Goal: Answer question/provide support

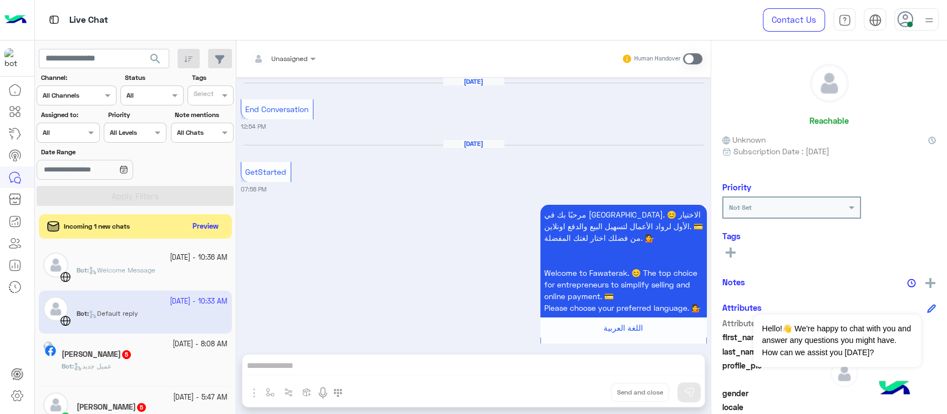
scroll to position [1077, 0]
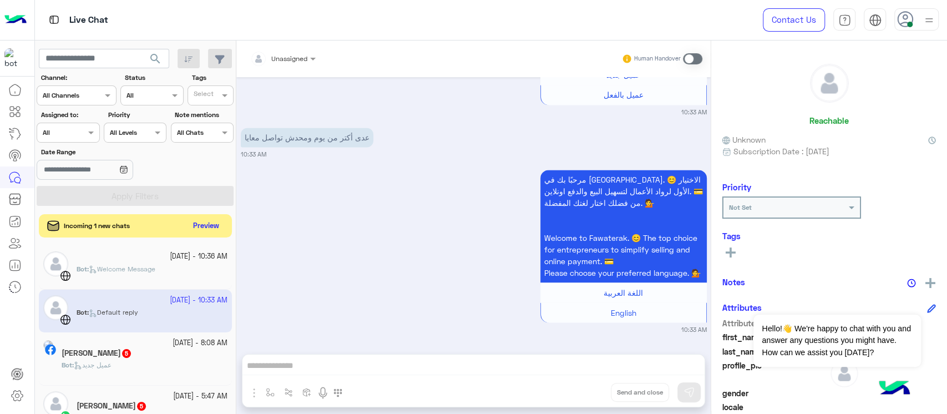
click at [195, 227] on button "Preview" at bounding box center [206, 226] width 34 height 15
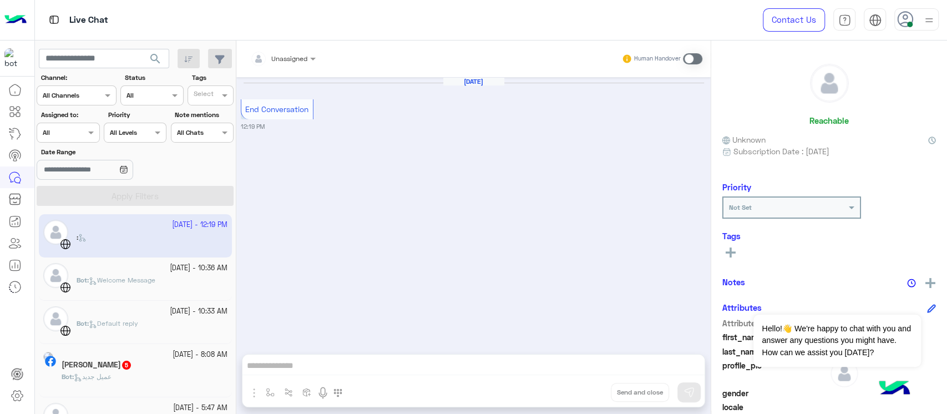
click at [100, 294] on div "Bot : Welcome Message" at bounding box center [152, 284] width 151 height 19
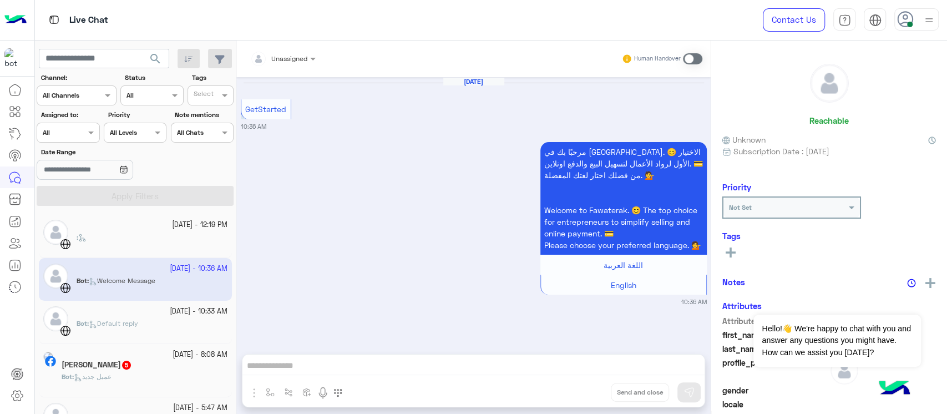
click at [100, 331] on div "Bot : Default reply" at bounding box center [152, 327] width 151 height 19
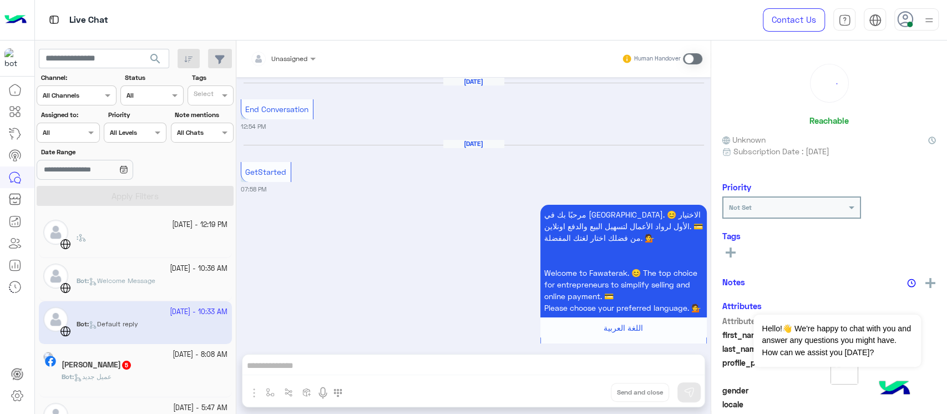
scroll to position [1077, 0]
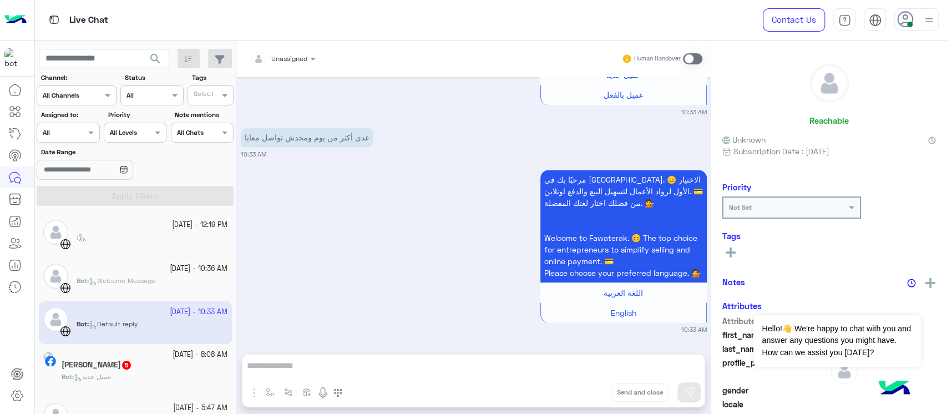
click at [112, 375] on span "عميل جديد" at bounding box center [93, 376] width 38 height 8
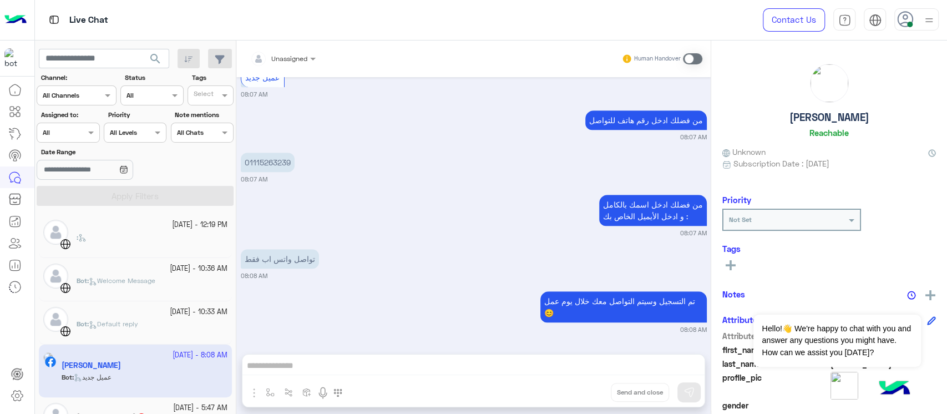
scroll to position [74, 0]
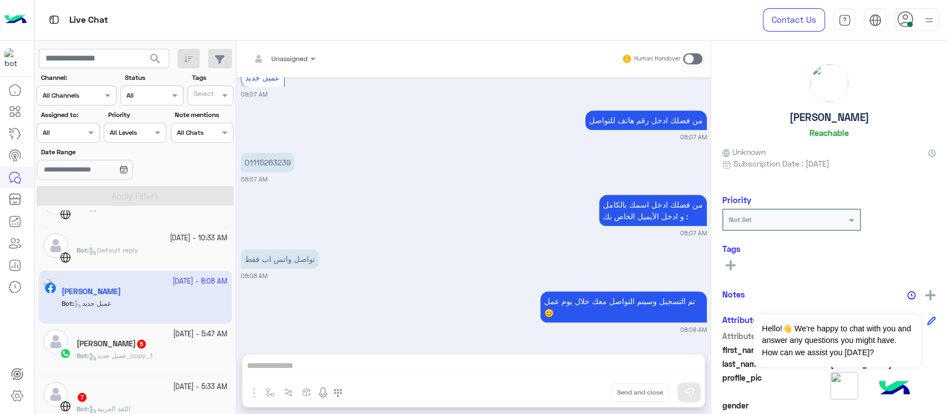
click at [155, 350] on div "[PERSON_NAME] 5" at bounding box center [152, 345] width 151 height 12
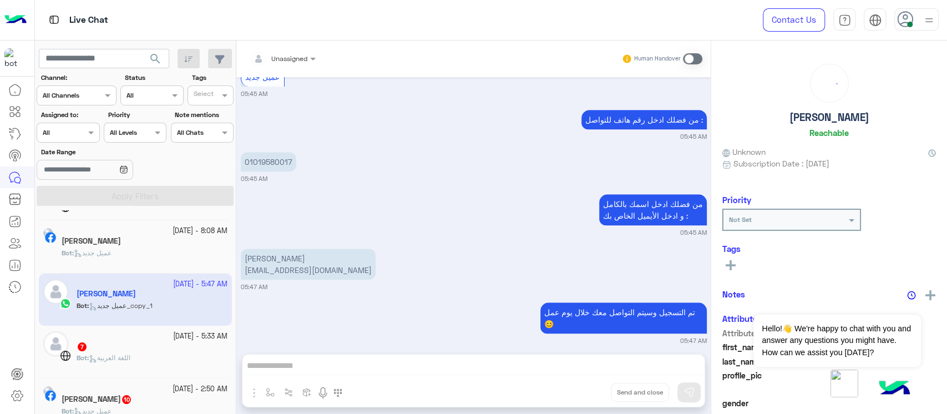
scroll to position [148, 0]
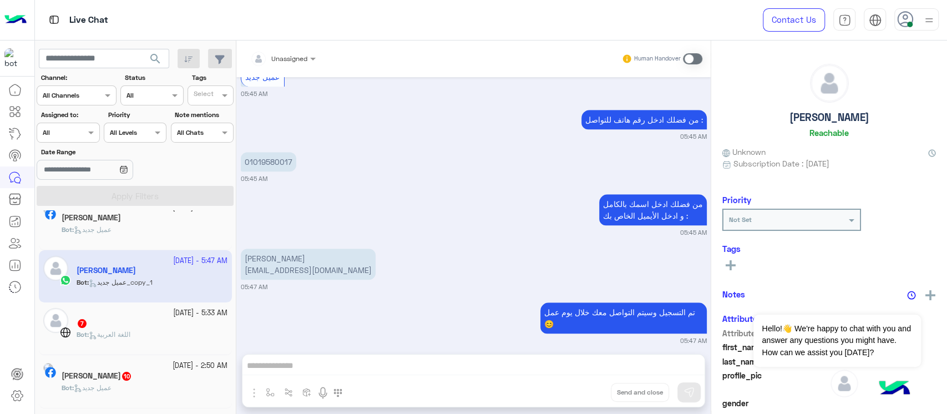
click at [139, 309] on div "[DATE] - 5:33 AM" at bounding box center [152, 313] width 151 height 11
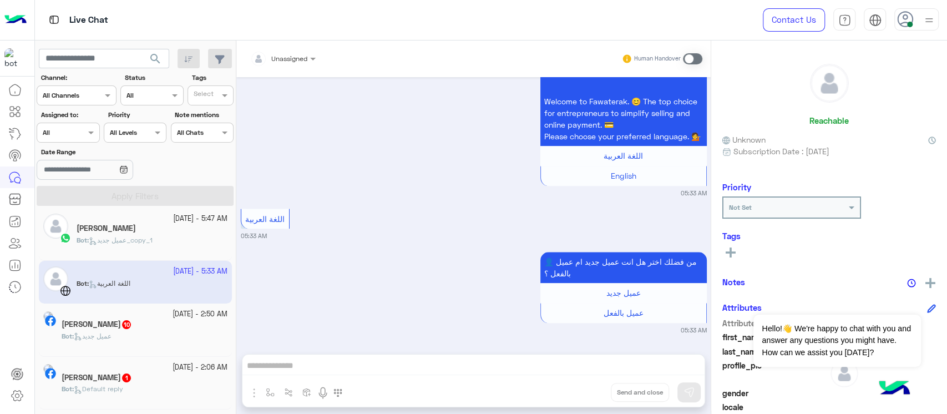
scroll to position [222, 0]
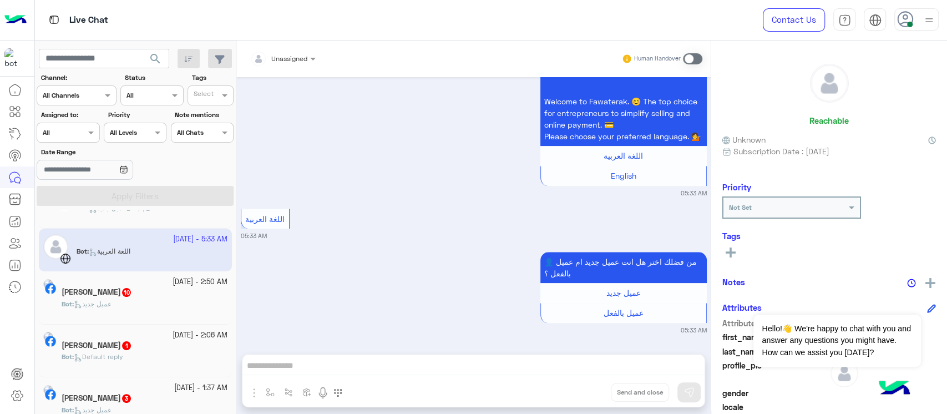
click at [139, 309] on div "Bot : عميل جديد" at bounding box center [145, 308] width 166 height 19
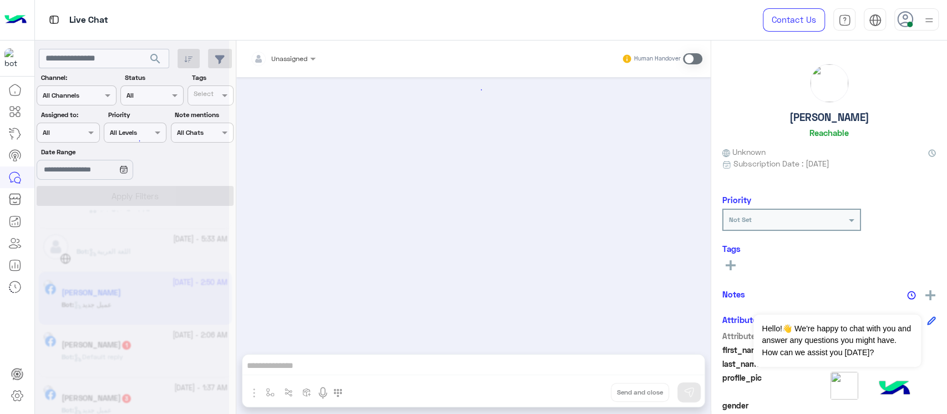
scroll to position [1054, 0]
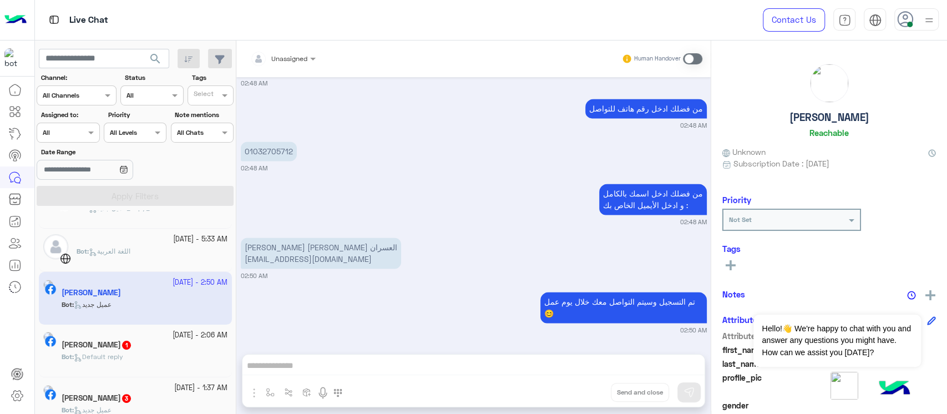
click at [132, 346] on h5 "Mahmoud Awass 1" at bounding box center [97, 344] width 70 height 9
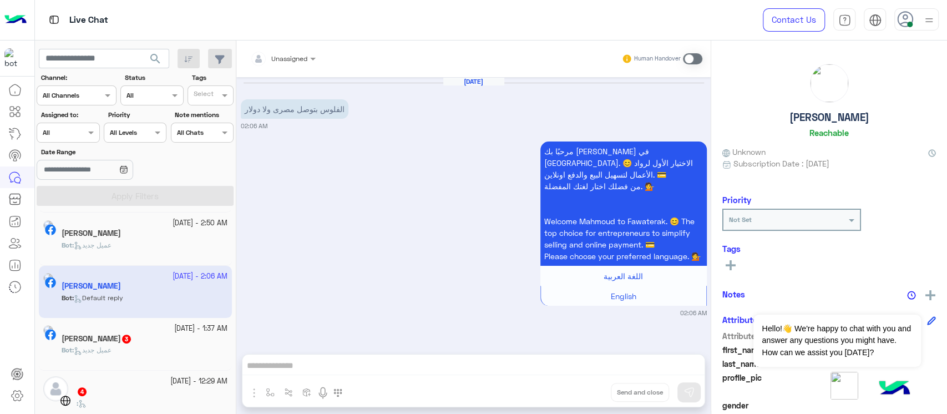
scroll to position [296, 0]
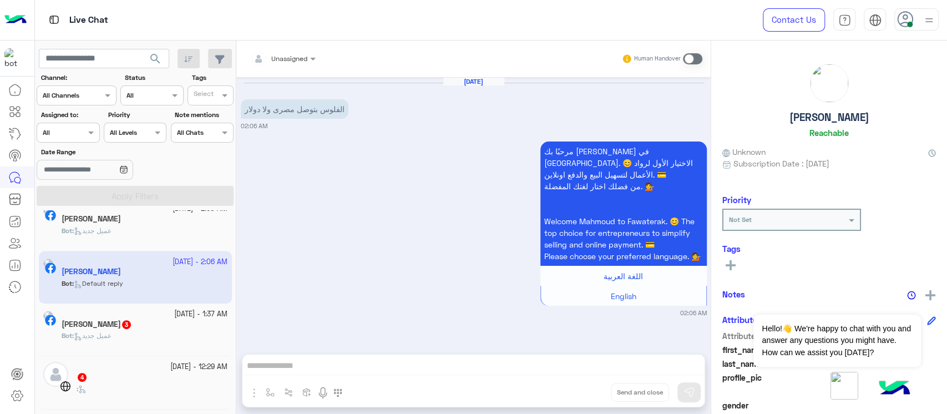
click at [146, 340] on div "Bot : عميل جديد" at bounding box center [145, 340] width 166 height 19
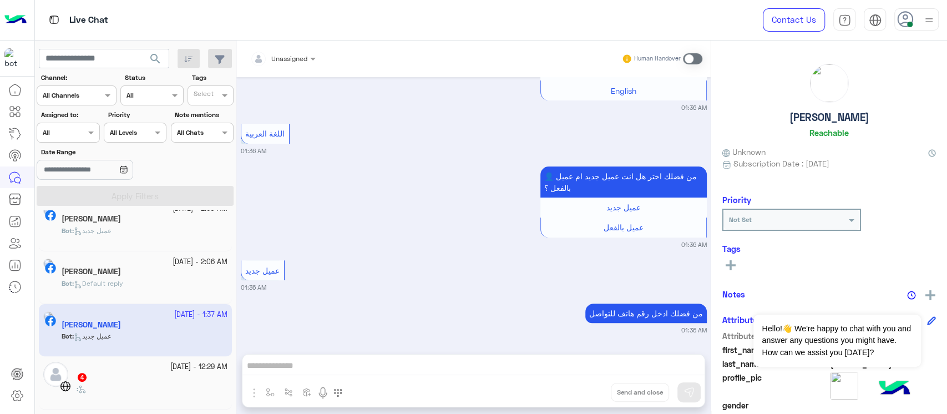
scroll to position [370, 0]
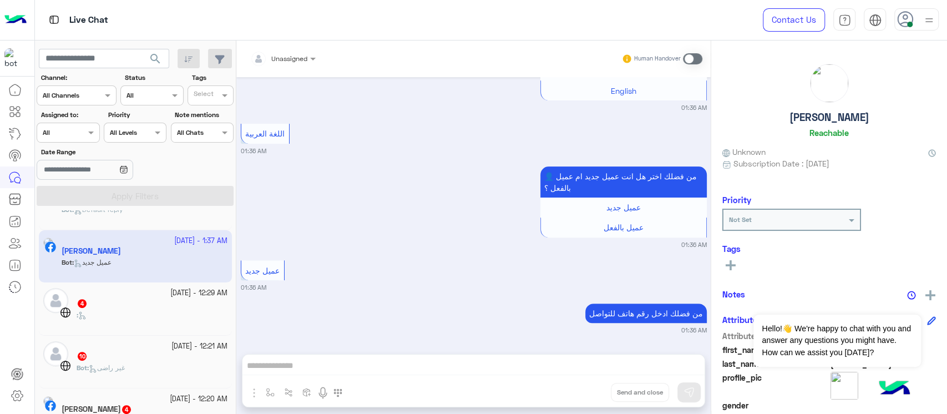
click at [148, 304] on div "4" at bounding box center [152, 305] width 151 height 12
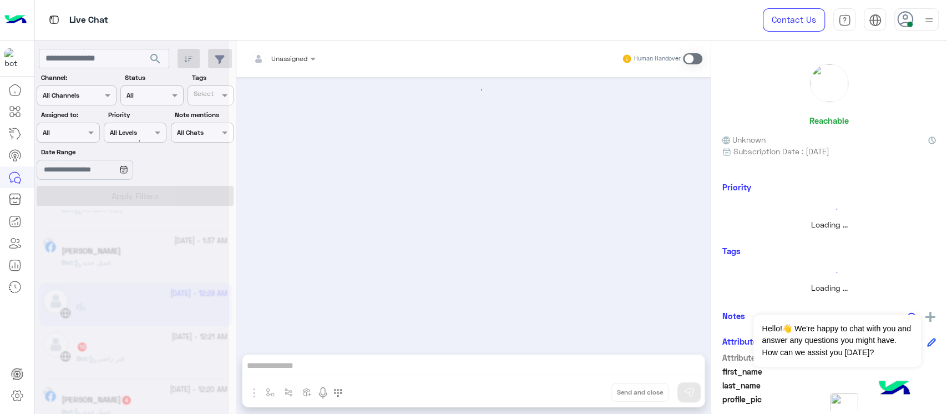
scroll to position [249, 0]
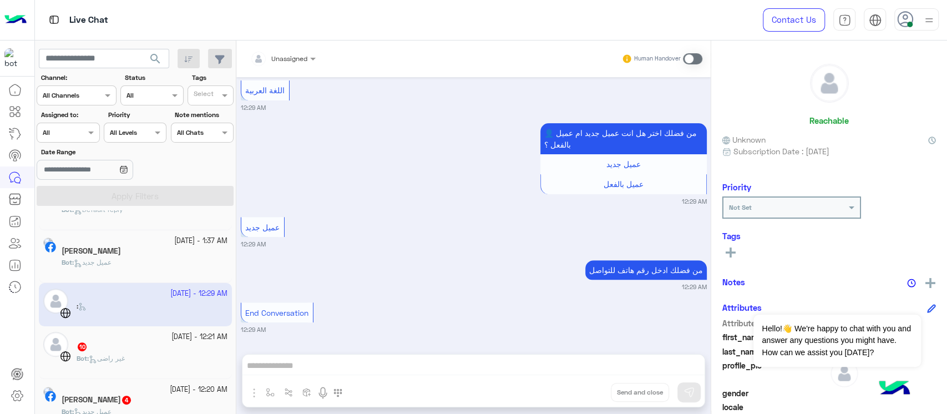
click at [171, 338] on small "[DATE] - 12:21 AM" at bounding box center [199, 337] width 56 height 11
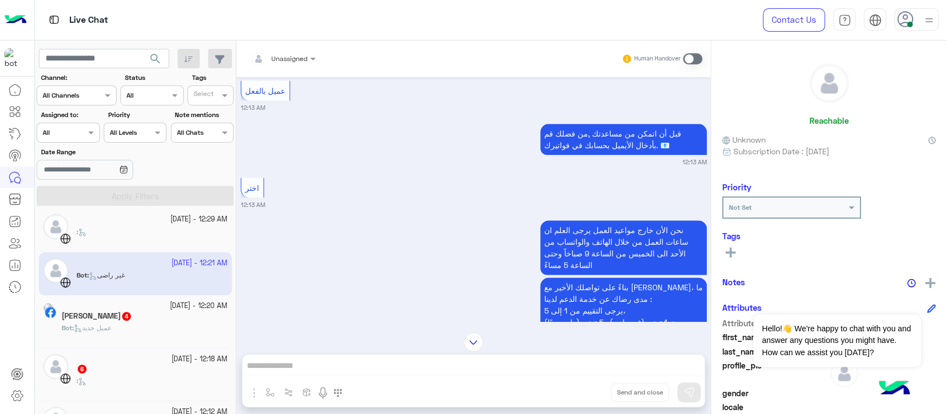
scroll to position [927, 0]
click at [614, 153] on p "قبل أن اتمكن من مساعدتك ,من فضلك قم بأدخال الأيميل بحسابك في فواتيرك. 📧" at bounding box center [623, 138] width 166 height 31
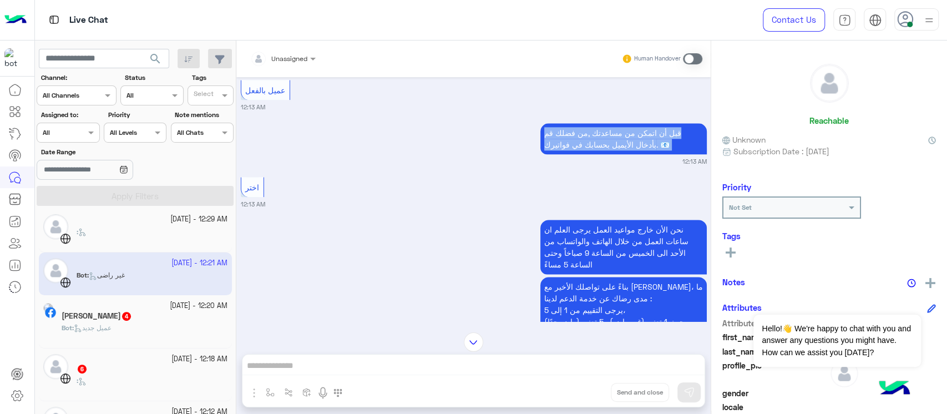
click at [614, 153] on p "قبل أن اتمكن من مساعدتك ,من فضلك قم بأدخال الأيميل بحسابك في فواتيرك. 📧" at bounding box center [623, 138] width 166 height 31
click at [501, 166] on div "قبل أن اتمكن من مساعدتك ,من فضلك قم بأدخال الأيميل بحسابك في فواتيرك. 📧 12:13 AM" at bounding box center [474, 142] width 466 height 45
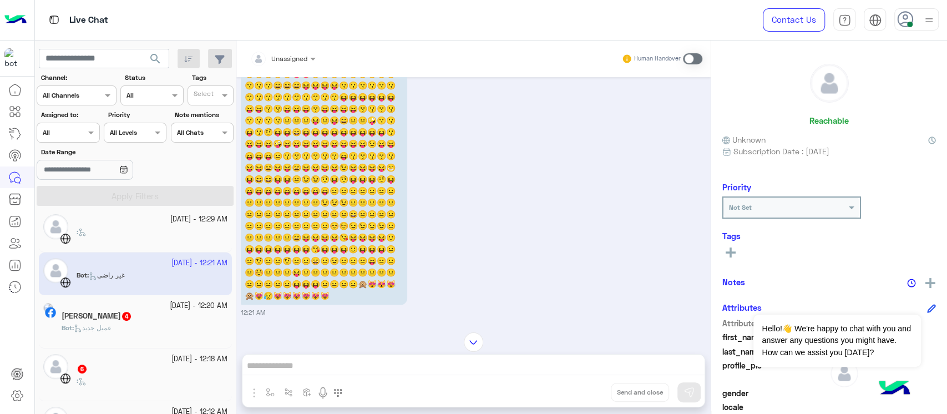
scroll to position [0, 0]
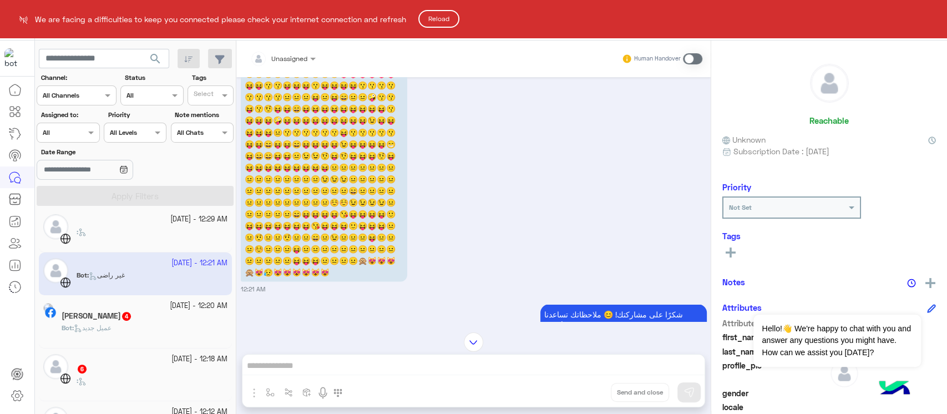
click at [0, 338] on html "We are facing a difficulties to keep you connected please check your internet c…" at bounding box center [473, 207] width 947 height 414
click at [0, 318] on html "We are facing a difficulties to keep you connected please check your internet c…" at bounding box center [473, 207] width 947 height 414
drag, startPoint x: 358, startPoint y: 196, endPoint x: 365, endPoint y: 189, distance: 9.8
click at [358, 193] on html "We are facing a difficulties to keep you connected please check your internet c…" at bounding box center [473, 207] width 947 height 414
drag, startPoint x: 713, startPoint y: 284, endPoint x: 700, endPoint y: 276, distance: 15.1
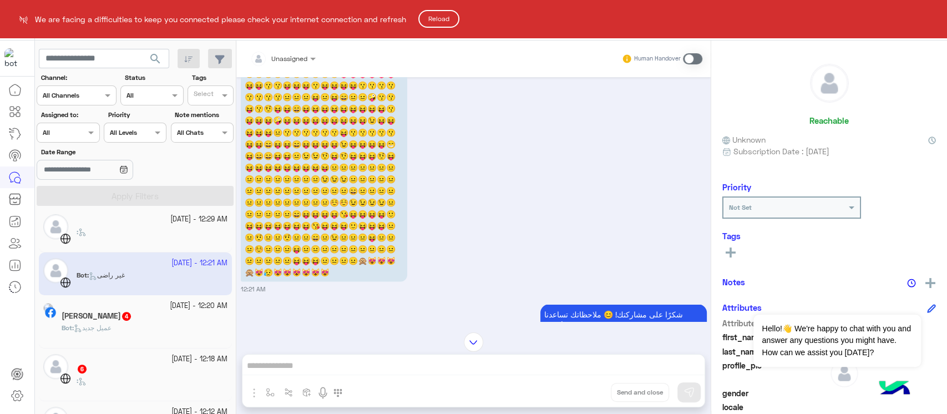
click at [696, 280] on html "We are facing a difficulties to keep you connected please check your internet c…" at bounding box center [473, 207] width 947 height 414
drag, startPoint x: 706, startPoint y: 285, endPoint x: 710, endPoint y: 264, distance: 21.4
click at [710, 265] on html "We are facing a difficulties to keep you connected please check your internet c…" at bounding box center [473, 207] width 947 height 414
click at [469, 341] on html "We are facing a difficulties to keep you connected please check your internet c…" at bounding box center [473, 207] width 947 height 414
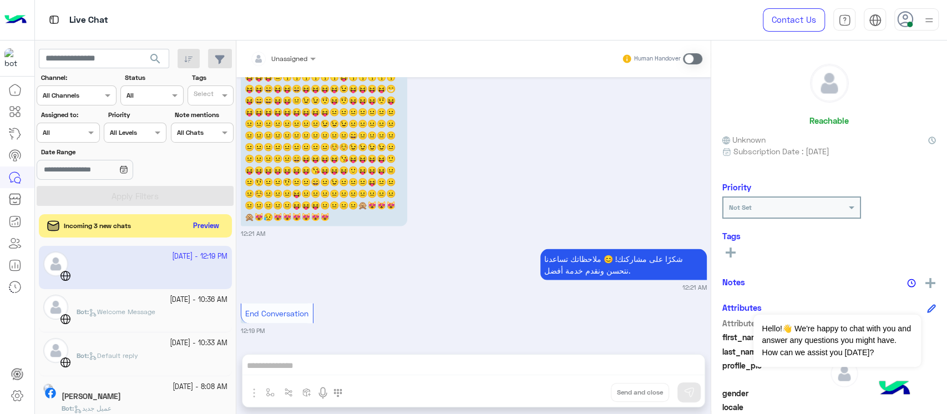
click at [205, 225] on button "Preview" at bounding box center [206, 226] width 34 height 15
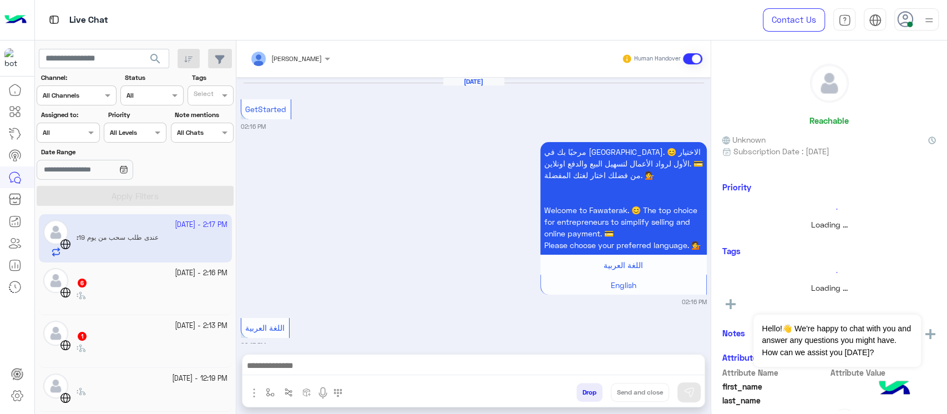
scroll to position [598, 0]
